Goal: Obtain resource: Download file/media

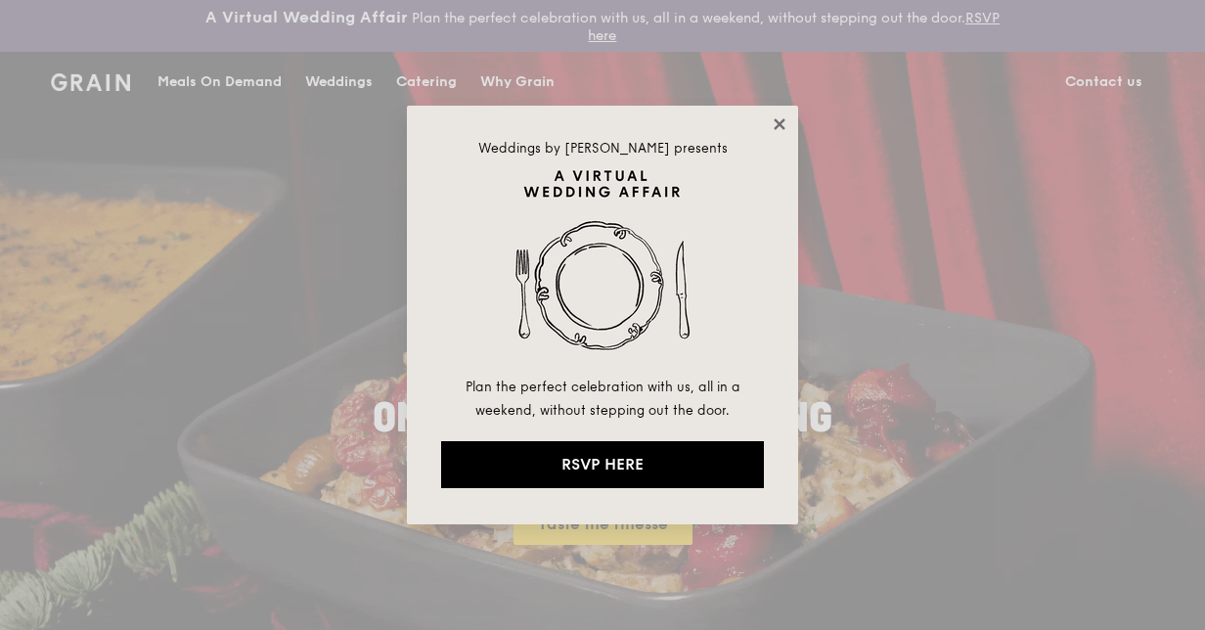
click at [785, 115] on icon at bounding box center [780, 124] width 18 height 18
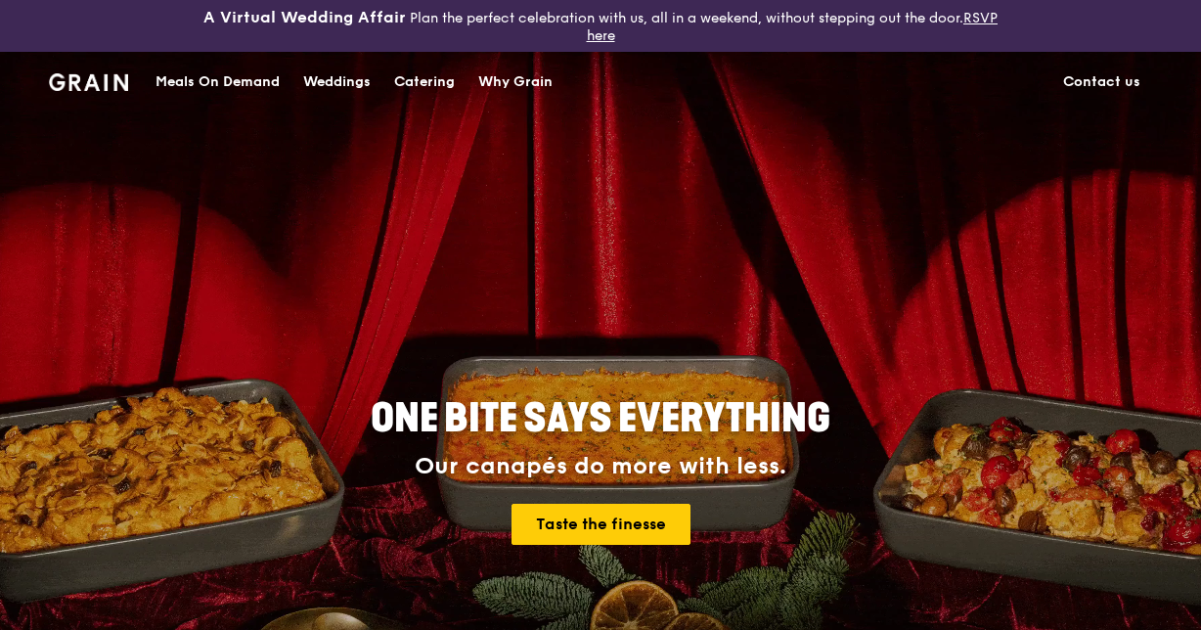
click at [419, 74] on div "Catering" at bounding box center [424, 82] width 61 height 59
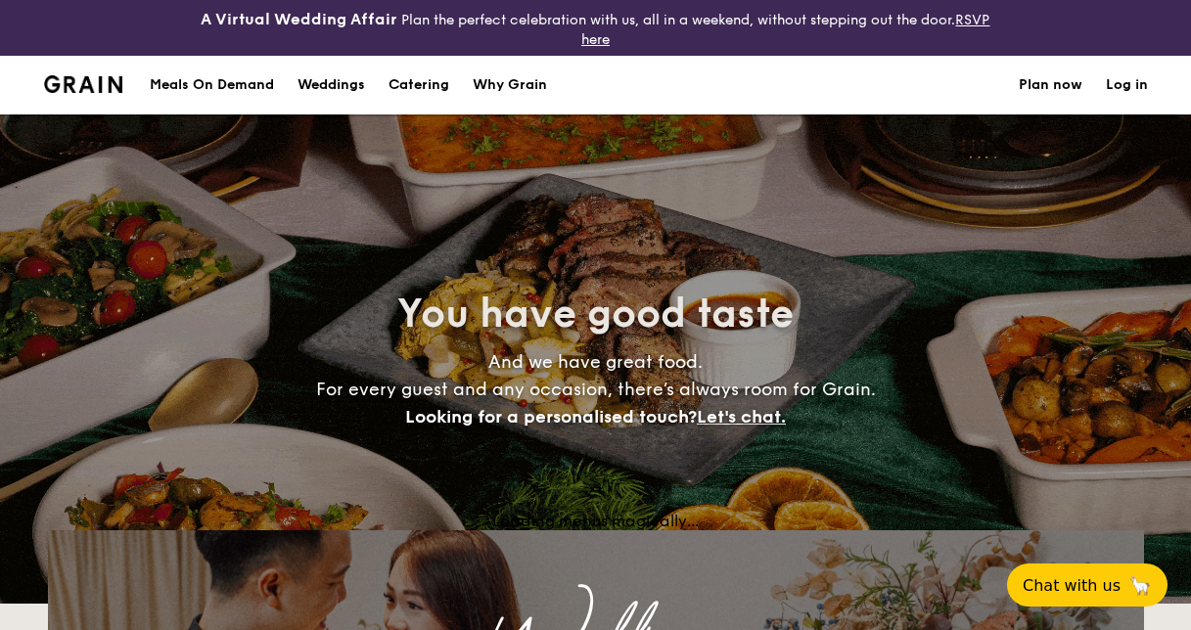
select select
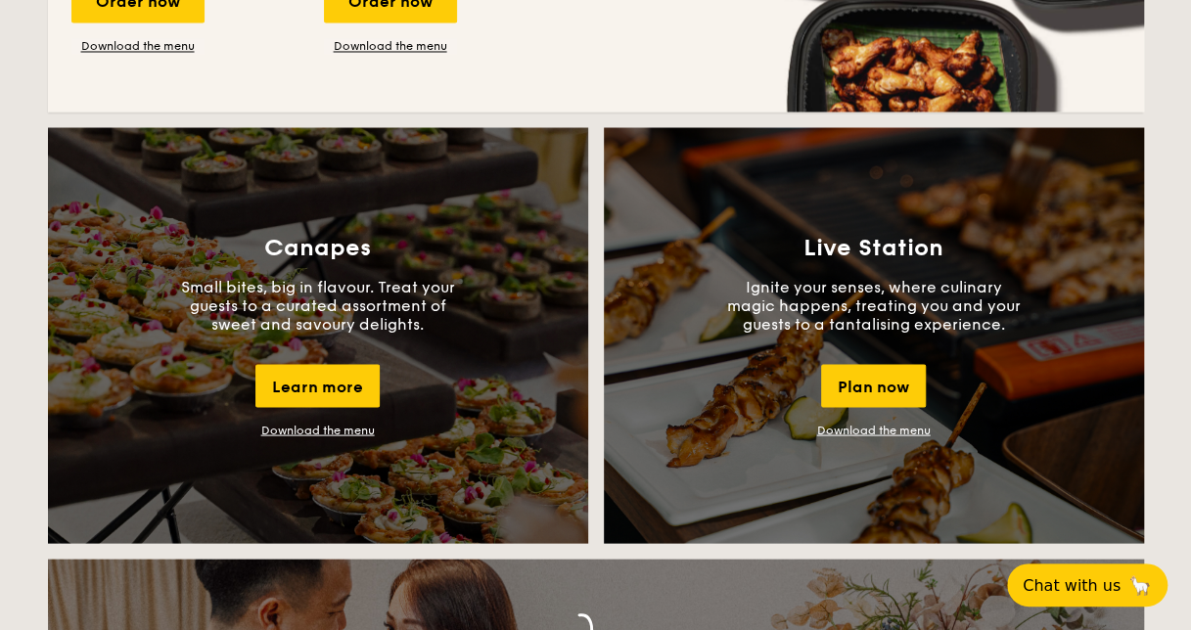
scroll to position [1656, 0]
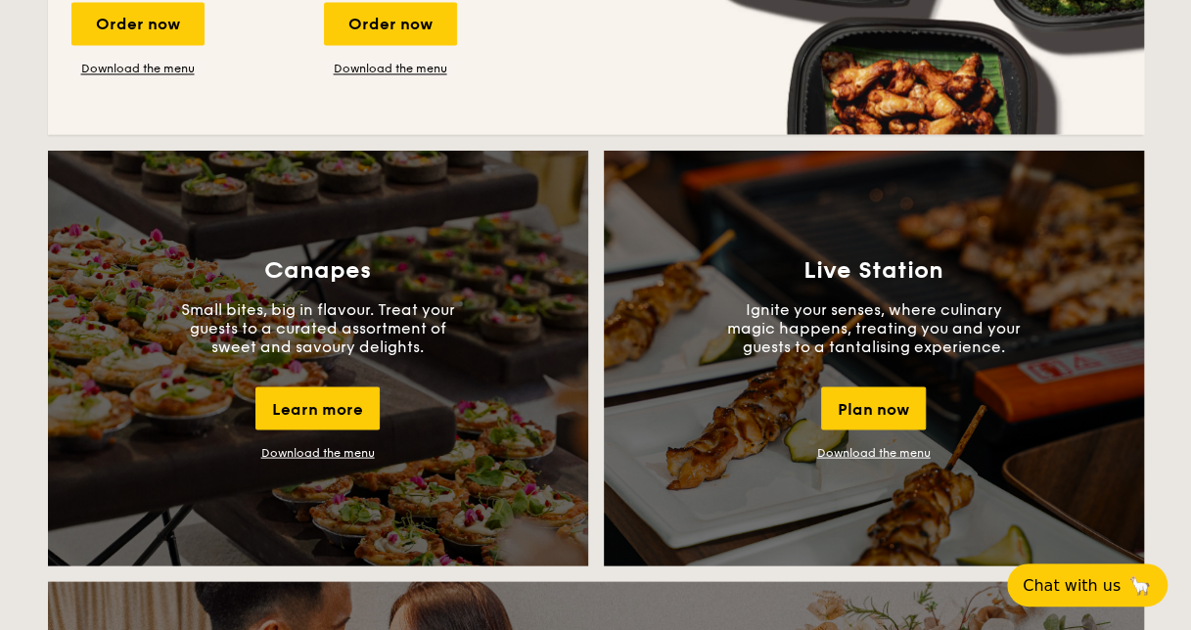
click at [850, 450] on link "Download the menu" at bounding box center [873, 452] width 113 height 14
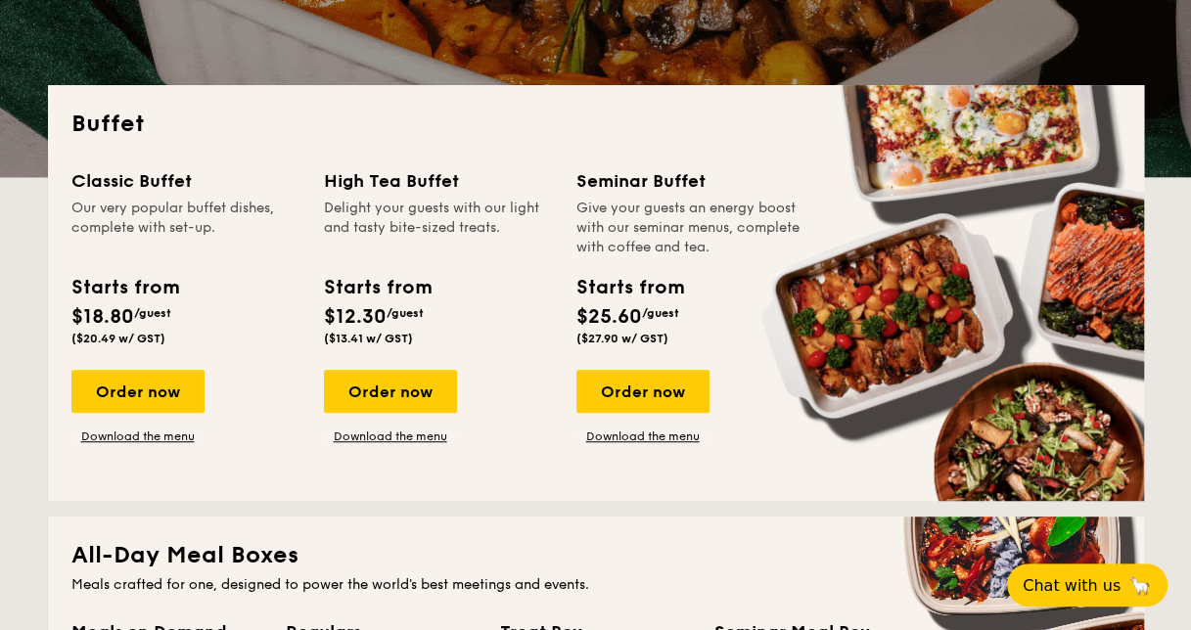
scroll to position [460, 0]
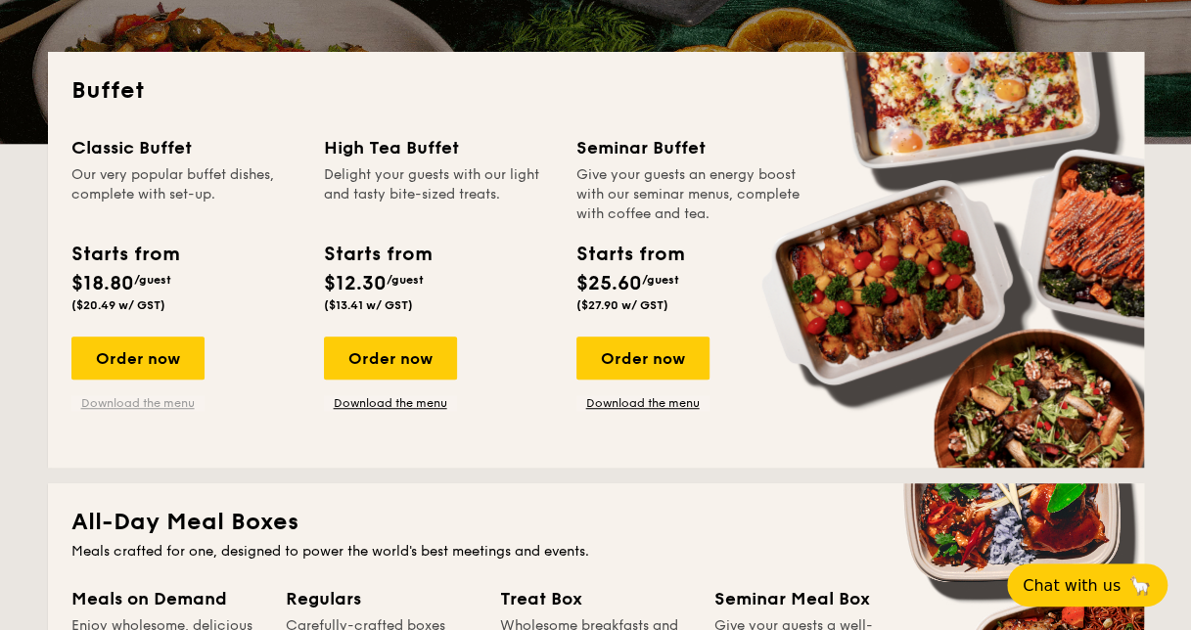
click at [126, 396] on link "Download the menu" at bounding box center [137, 403] width 133 height 16
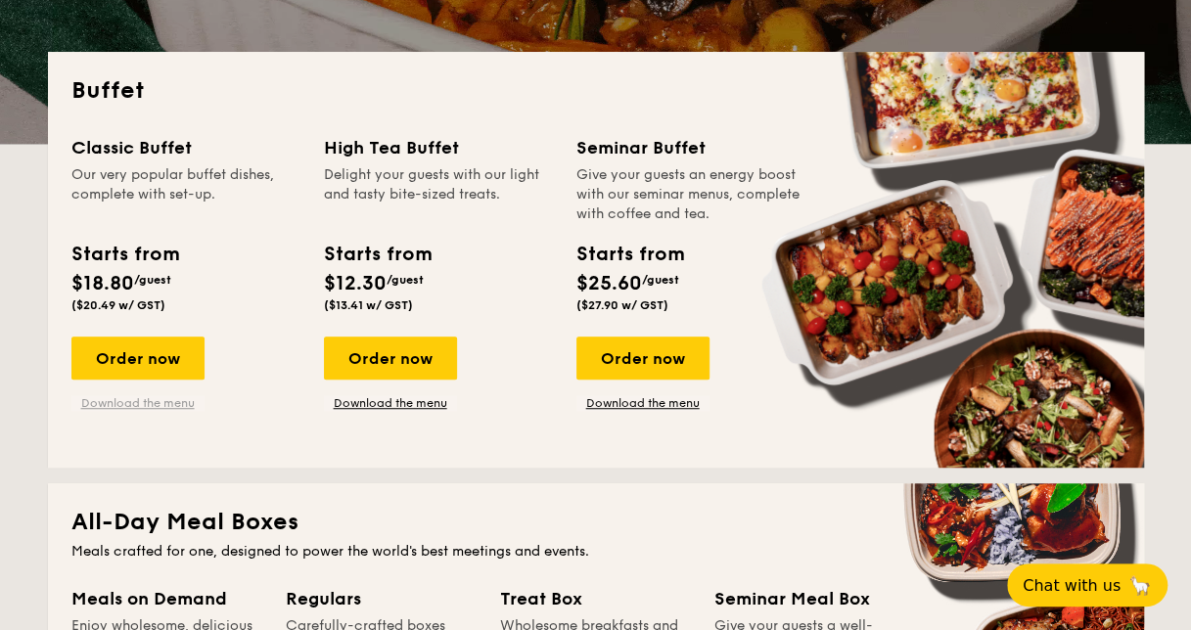
click at [139, 397] on link "Download the menu" at bounding box center [137, 403] width 133 height 16
